Goal: Answer question/provide support

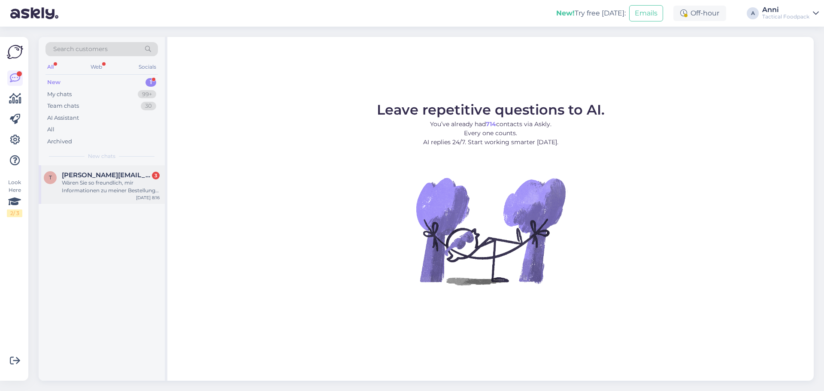
click at [121, 178] on span "[PERSON_NAME][EMAIL_ADDRESS][PERSON_NAME][PERSON_NAME][DOMAIN_NAME]" at bounding box center [106, 175] width 89 height 8
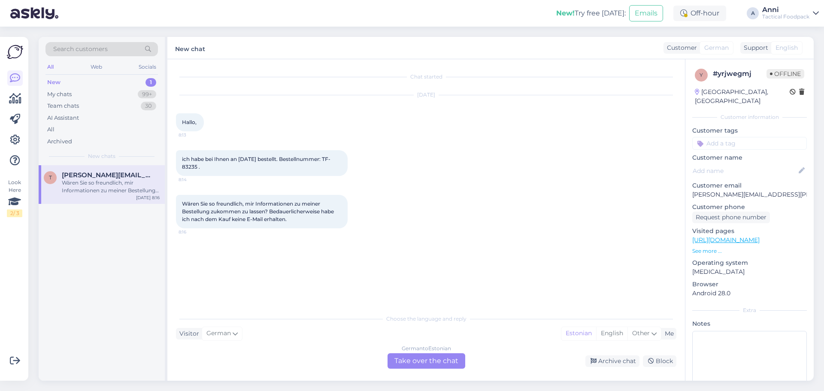
click at [433, 356] on div "German to Estonian Take over the chat" at bounding box center [426, 360] width 78 height 15
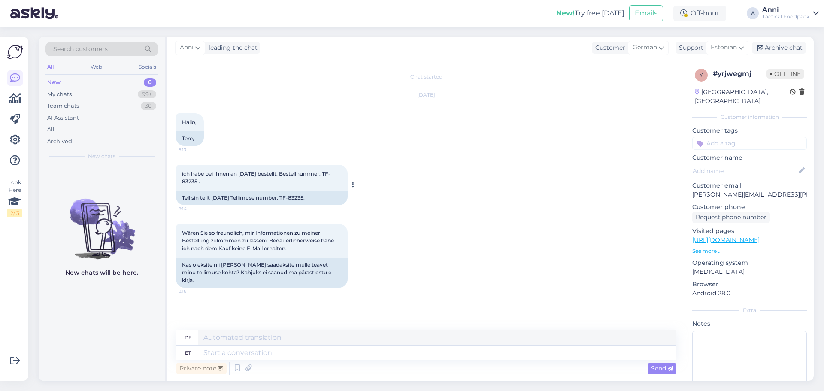
drag, startPoint x: 294, startPoint y: 197, endPoint x: 307, endPoint y: 195, distance: 13.0
click at [307, 195] on div "Tellisin teilt [DATE] Tellimuse number: TF-83235." at bounding box center [262, 197] width 172 height 15
copy div "83235"
click at [299, 350] on textarea at bounding box center [437, 352] width 478 height 15
type textarea "Tere"
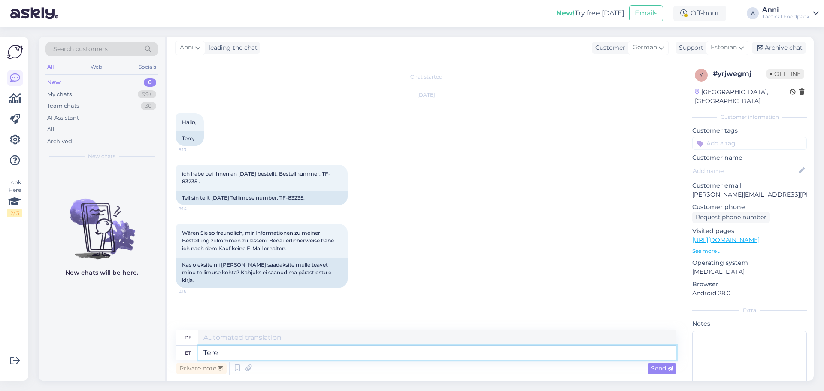
type textarea "Hallo"
type textarea "Tere,"
type textarea "Hallo,"
type textarea "Tere, teie te"
type textarea "Hallo, du"
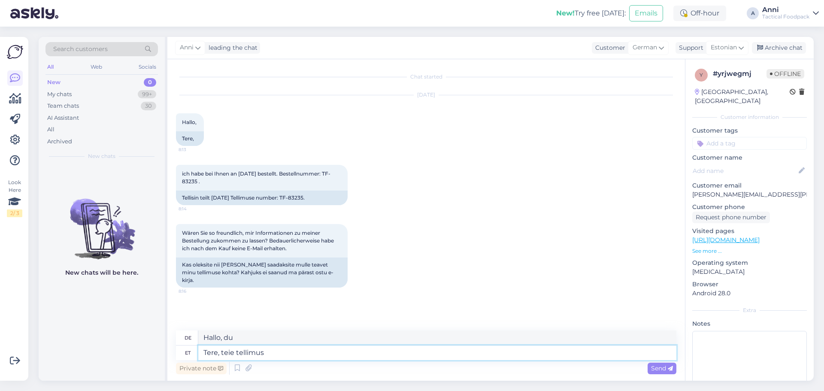
type textarea "Tere, teie tellimus"
type textarea "Hallo, Ihre Bestellung"
type textarea "Tere, teie tellimus peaks t"
type textarea "Hallo, Ihre Bestellung sollte"
type textarea "Tere, teie tellimus peaks [PERSON_NAME]"
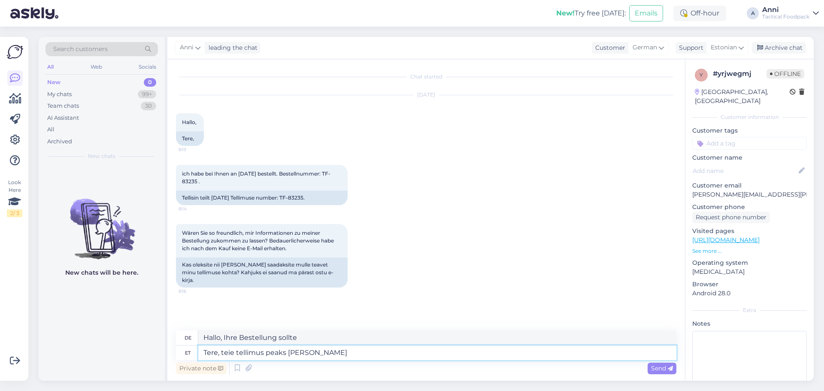
type textarea "Hallo, Ihre Bestellung sollte heute eintreffen."
type textarea "Tere, teie tellimus peaks [PERSON_NAME] jõudma- si"
type textarea "Hallo, Ihre Bestellung sollte heute eintreffen-"
type textarea "Tere, teie tellimus peaks [PERSON_NAME] jõudma- siin on"
type textarea "Hallo, Ihre Bestellung sollte heute eintreffen - hier"
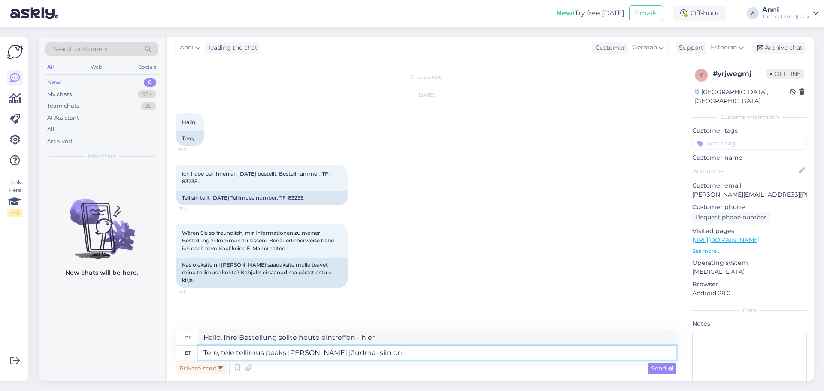
type textarea "Tere, teie tellimus peaks [PERSON_NAME] jõudma- siin on"
type textarea "Hallo, Ihre Bestellung sollte heute eintreffen - hier ist sie"
type textarea "Tere, teie tellimus peaks [PERSON_NAME] jõudma- siin on jälgimisli"
type textarea "Hallo, Ihre Bestellung sollte heute eintreffen – hier ist die Sendungsnummer"
type textarea "Tere, teie tellimus peaks [PERSON_NAME] jõudma- siin on jälgimislink:"
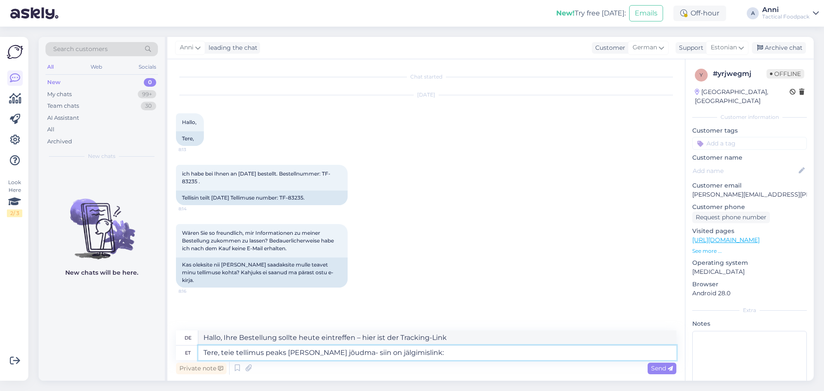
type textarea "Hallo, Ihre Bestellung sollte heute eintreffen – hier ist der Tracking-Link:"
paste textarea "[URL][DOMAIN_NAME]"
type textarea "Tere, teie tellimus peaks [PERSON_NAME] jõudma- siin on jälgimislink: [URL][DOM…"
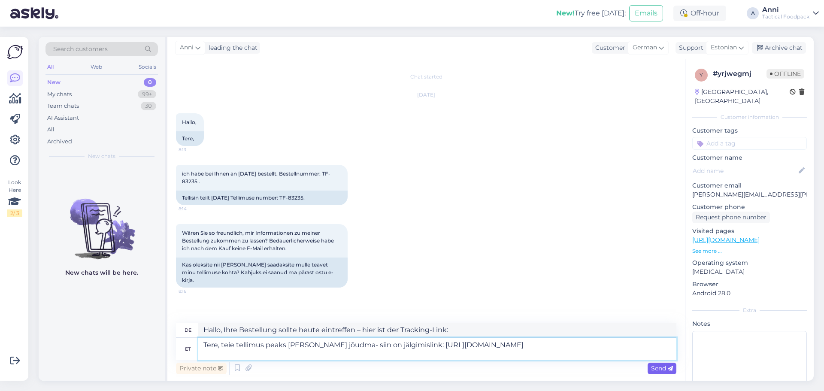
type textarea "Hallo, Ihre Bestellung sollte heute eintreffen – hier ist der Tracking-Link: [U…"
type textarea "Tere, teie tellimus peaks [PERSON_NAME] jõudma- siin on jälgimislink: [URL][DOM…"
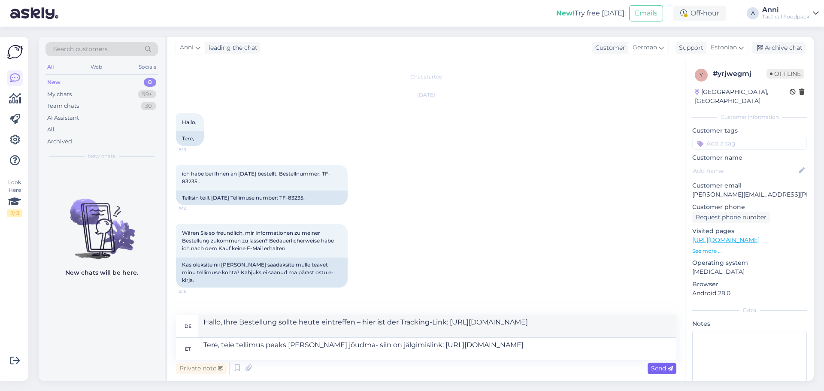
click at [658, 365] on span "Send" at bounding box center [662, 368] width 22 height 8
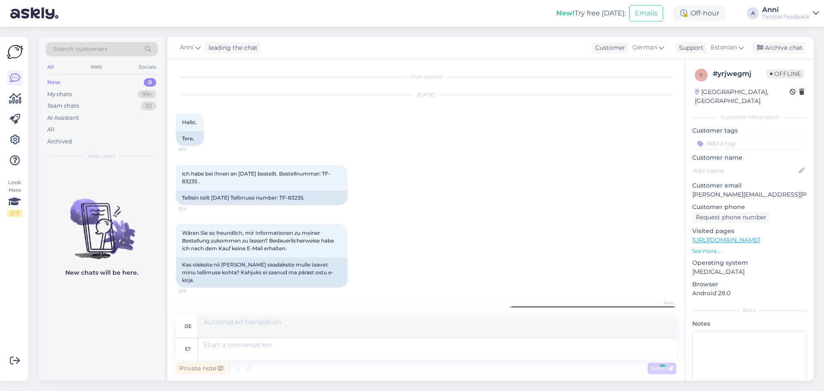
scroll to position [64, 0]
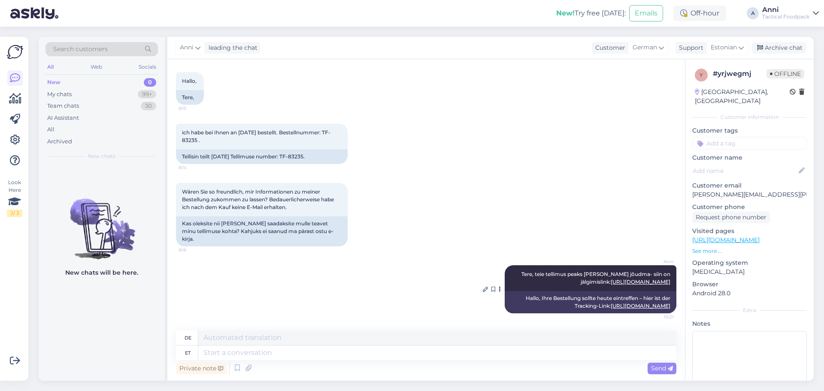
click at [610, 302] on link "[URL][DOMAIN_NAME]" at bounding box center [640, 305] width 60 height 6
